Goal: Information Seeking & Learning: Learn about a topic

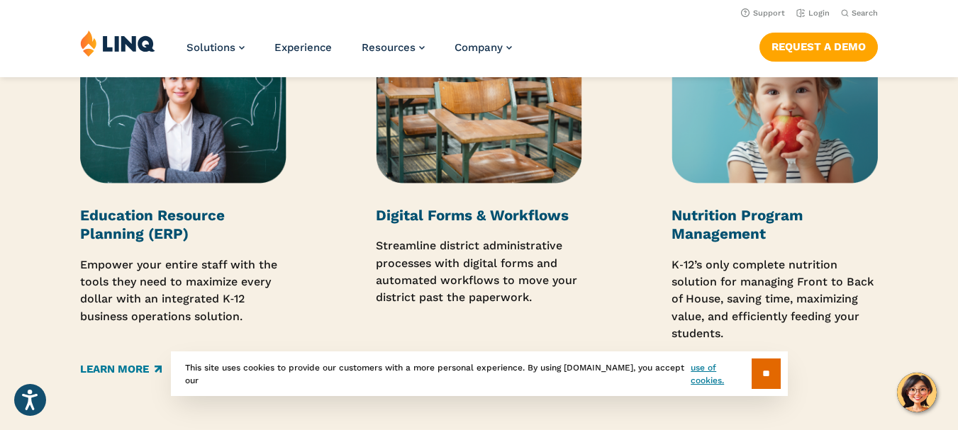
scroll to position [1786, 0]
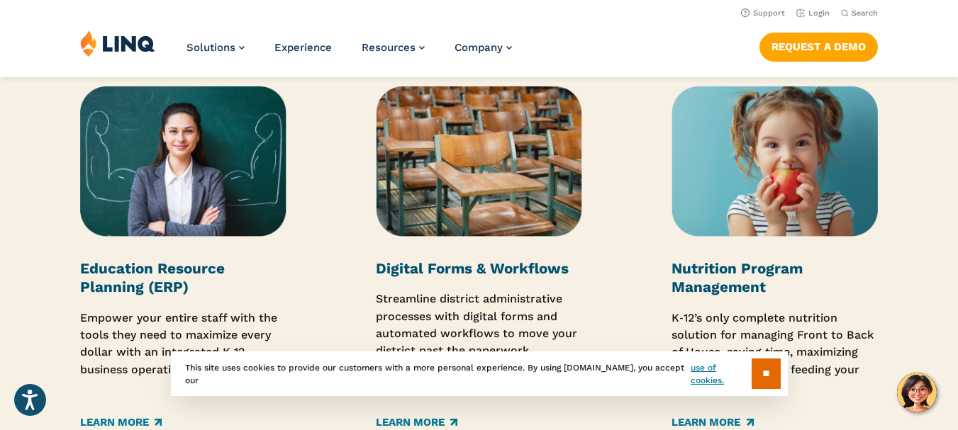
click at [791, 172] on img at bounding box center [774, 161] width 206 height 150
click at [761, 271] on strong "Nutrition Program Management" at bounding box center [736, 277] width 131 height 35
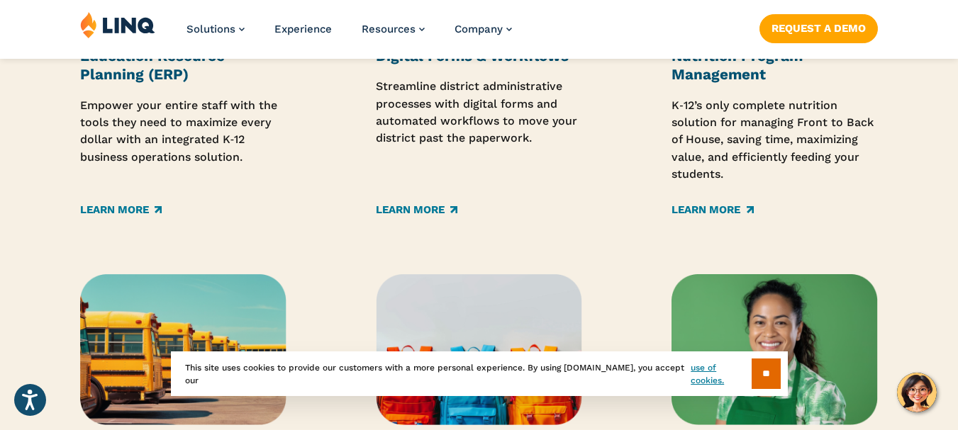
scroll to position [2045, 0]
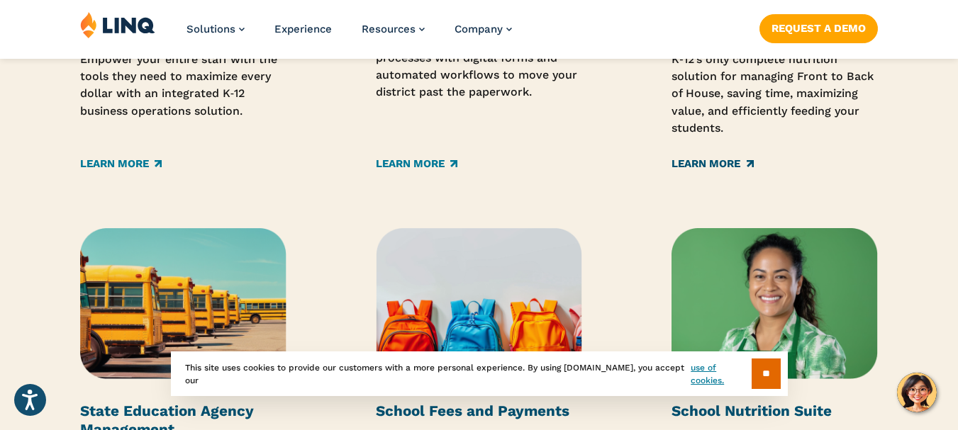
click at [704, 171] on link "Learn More" at bounding box center [712, 164] width 82 height 16
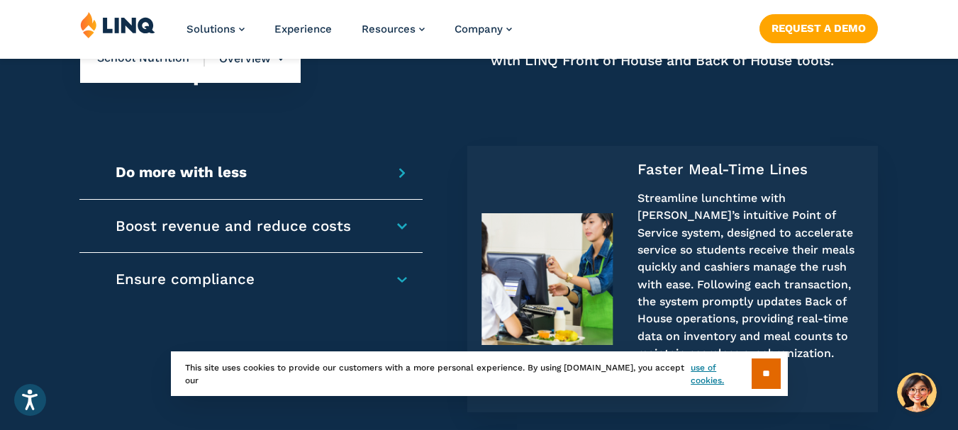
scroll to position [1057, 0]
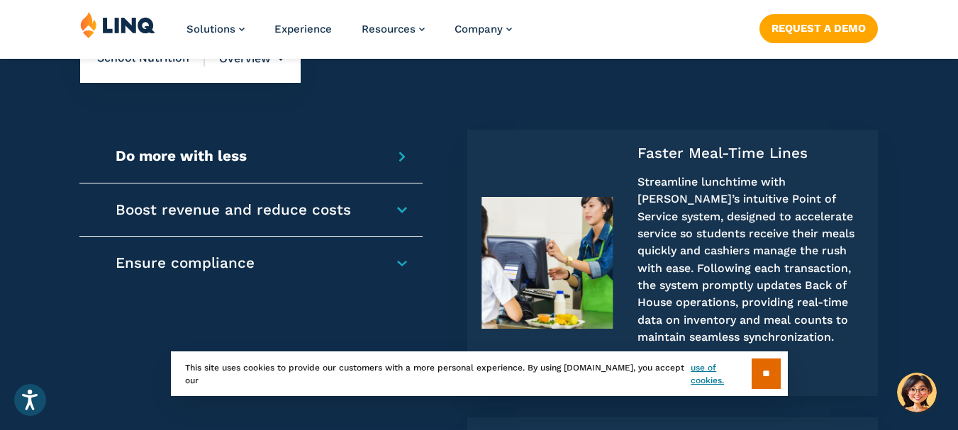
drag, startPoint x: 964, startPoint y: 28, endPoint x: 968, endPoint y: 121, distance: 92.9
click at [396, 233] on div "Boost revenue and reduce costs Digital Payments and Meal Applications Empower f…" at bounding box center [250, 210] width 343 height 53
click at [376, 219] on h4 "Boost revenue and reduce costs" at bounding box center [246, 210] width 260 height 18
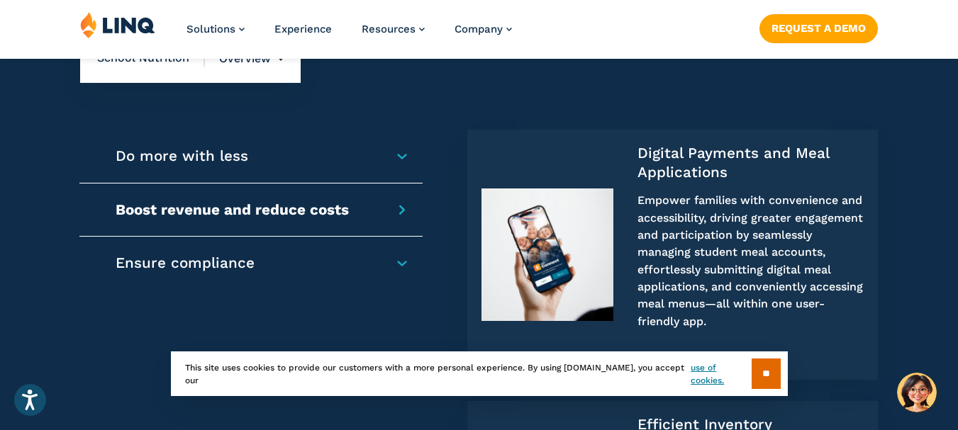
click at [376, 272] on h4 "Ensure compliance" at bounding box center [246, 263] width 260 height 18
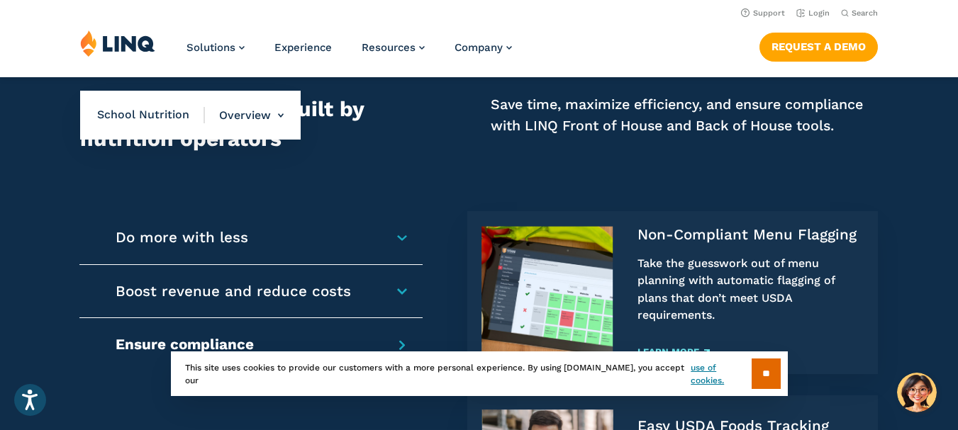
scroll to position [984, 0]
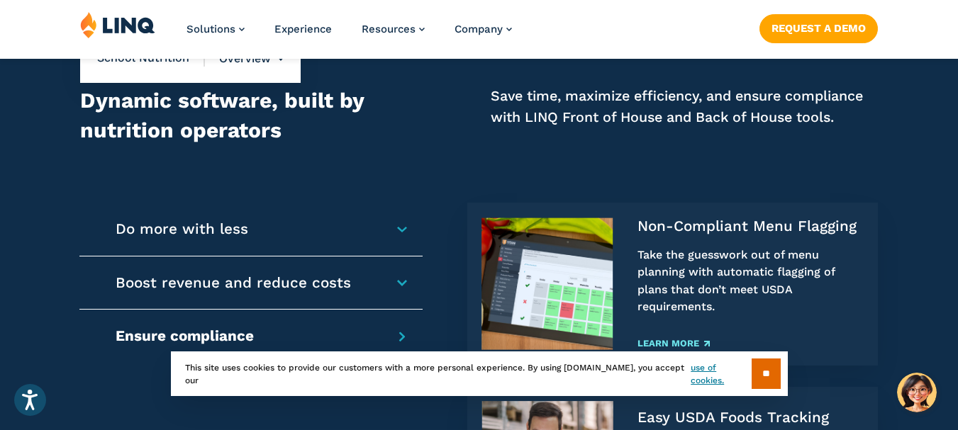
click at [408, 247] on div "Do more with less Faster Meal-Time Lines Streamline lunchtime with LINQ’s intui…" at bounding box center [250, 229] width 343 height 53
click at [398, 252] on div "Do more with less Faster Meal-Time Lines Streamline lunchtime with LINQ’s intui…" at bounding box center [250, 229] width 343 height 53
click at [376, 238] on h4 "Do more with less" at bounding box center [246, 229] width 260 height 18
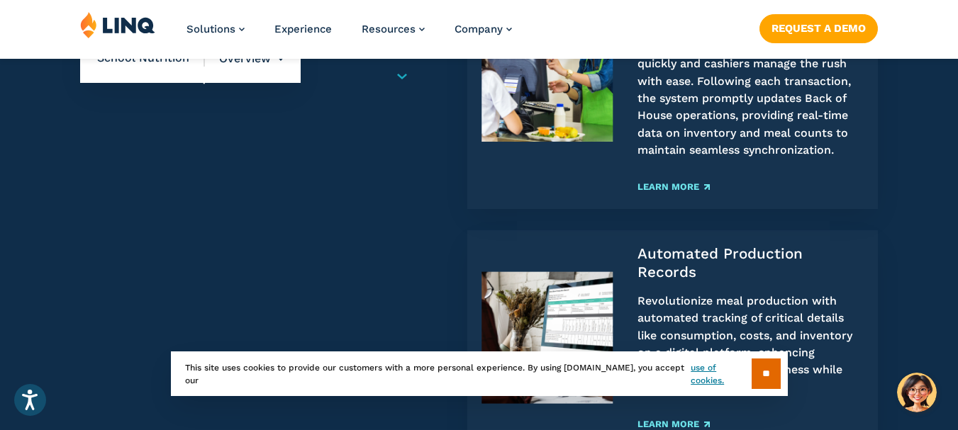
scroll to position [1261, 0]
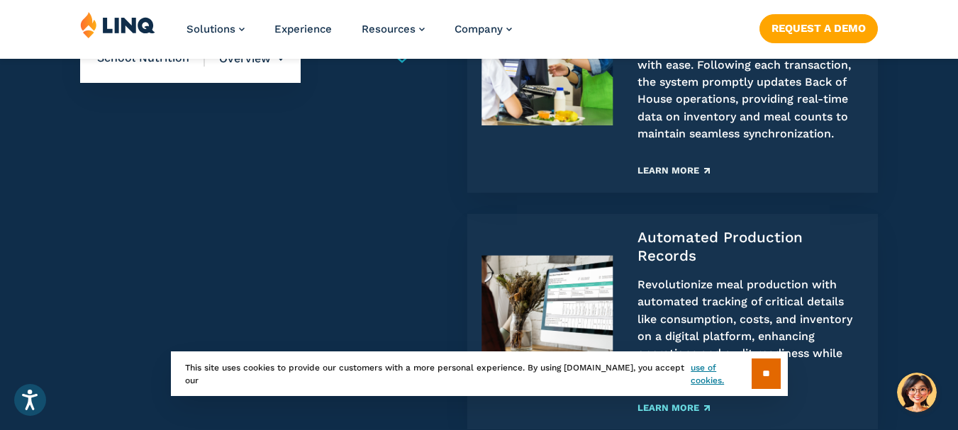
click at [689, 175] on link "Learn More" at bounding box center [673, 170] width 72 height 9
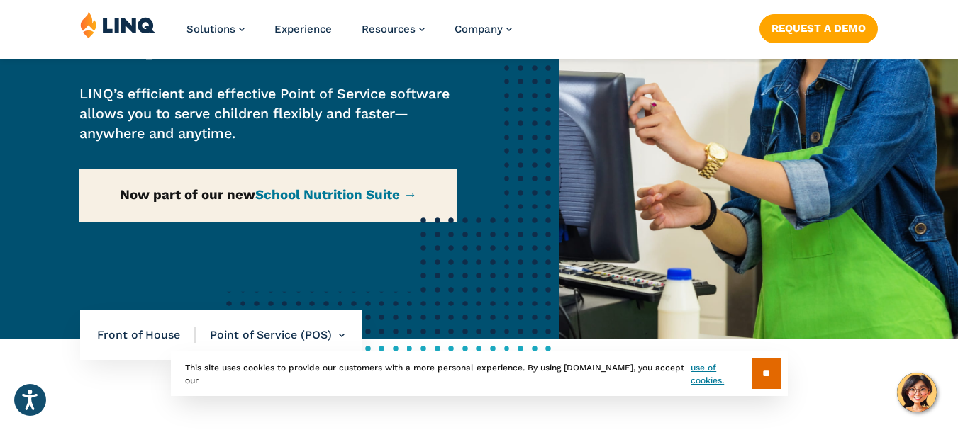
scroll to position [204, 0]
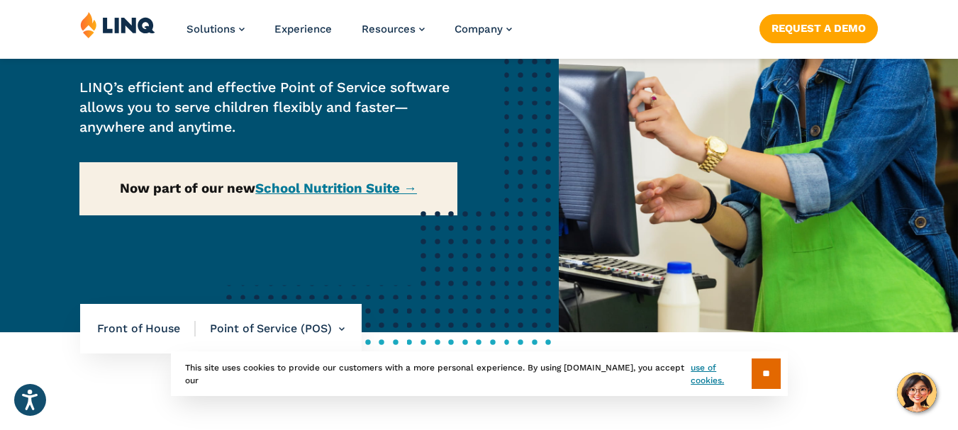
click at [381, 187] on div "Home / Solutions / LINQ Nutrition / School Nutrition / Front of House / Point o…" at bounding box center [279, 103] width 559 height 459
click at [354, 189] on div "Home / Solutions / LINQ Nutrition / School Nutrition / Front of House / Point o…" at bounding box center [279, 103] width 559 height 459
click at [304, 189] on div "Home / Solutions / LINQ Nutrition / School Nutrition / Front of House / Point o…" at bounding box center [279, 103] width 559 height 459
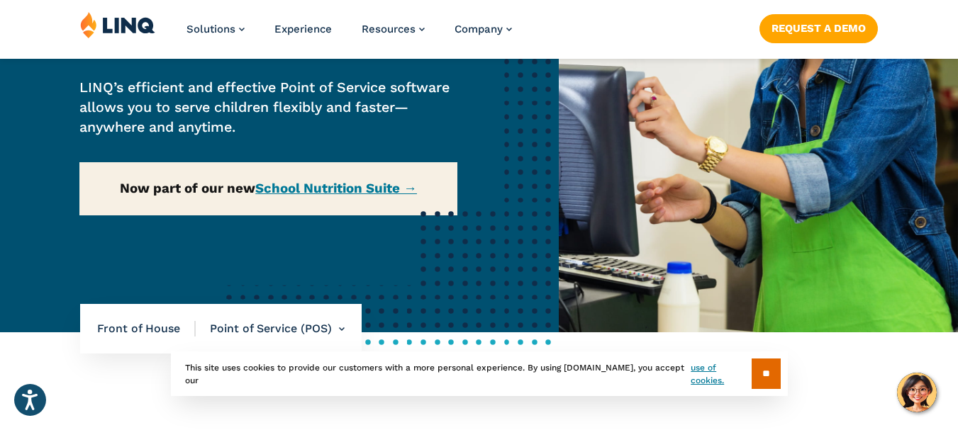
click at [304, 189] on div "Home / Solutions / LINQ Nutrition / School Nutrition / Front of House / Point o…" at bounding box center [279, 103] width 559 height 459
click at [307, 334] on li "Point of Service (POS) Overview Online Portal Free & Reduced Meals Point of Ser…" at bounding box center [270, 329] width 149 height 50
click at [312, 322] on li "Point of Service (POS) Overview Online Portal Free & Reduced Meals Point of Ser…" at bounding box center [270, 329] width 149 height 50
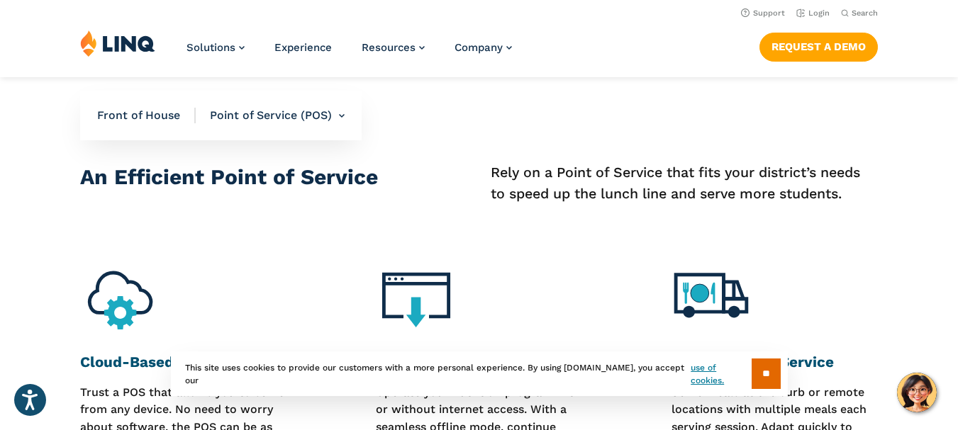
scroll to position [344, 0]
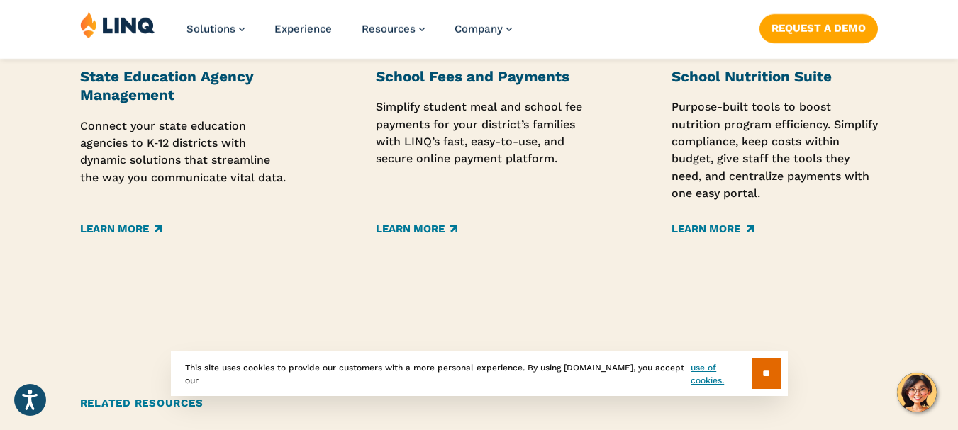
scroll to position [2394, 0]
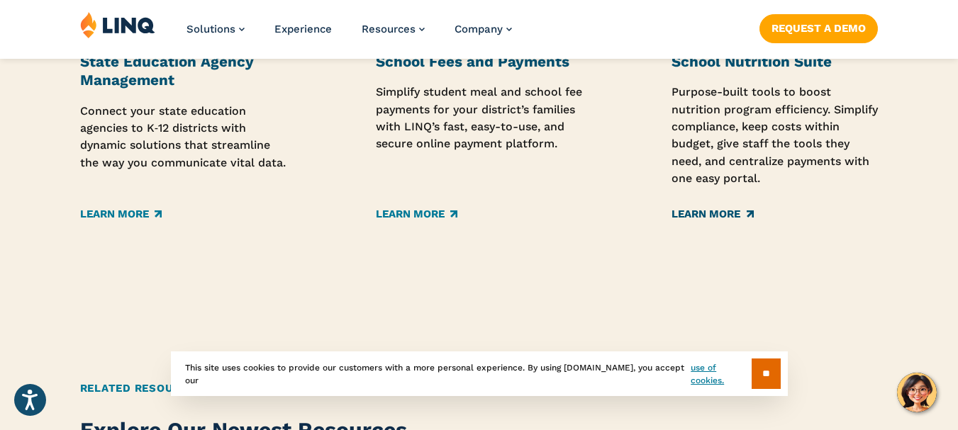
click at [725, 216] on link "Learn More" at bounding box center [712, 214] width 82 height 16
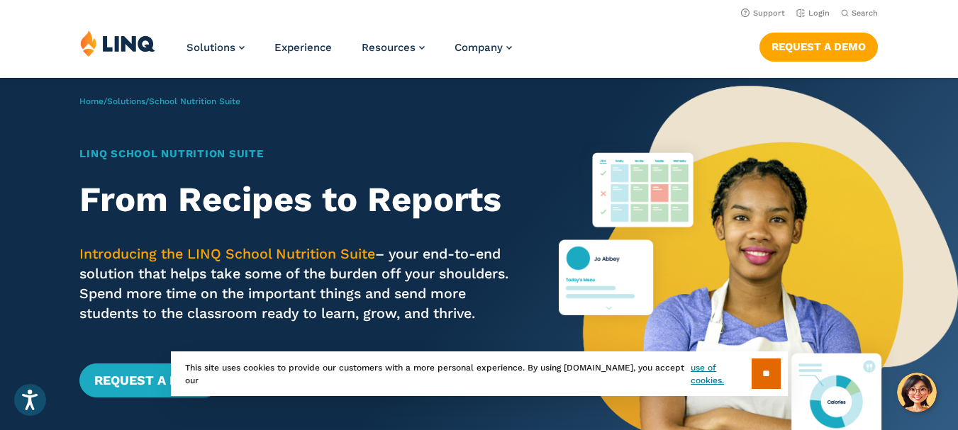
click at [918, 392] on section "** This site uses cookies to provide our customers with a more personal experie…" at bounding box center [478, 396] width 935 height 45
click at [919, 403] on section "** This site uses cookies to provide our customers with a more personal experie…" at bounding box center [478, 396] width 935 height 45
click at [771, 374] on input "**" at bounding box center [766, 374] width 29 height 30
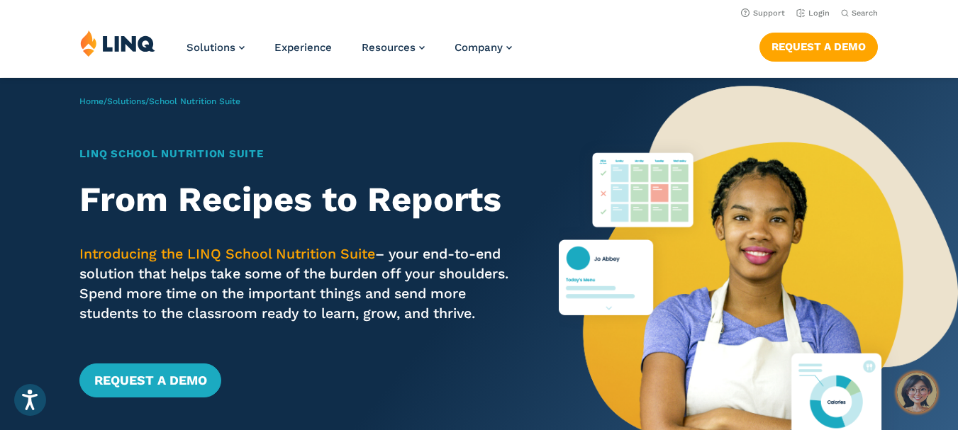
click at [910, 398] on img "Hello, have a question? Let’s chat." at bounding box center [917, 393] width 40 height 40
